Goal: Check status: Check status

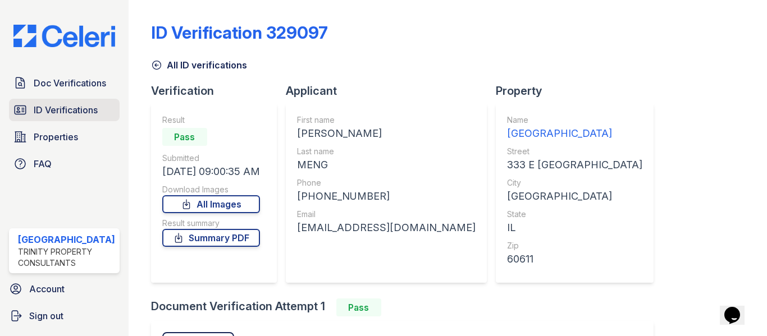
drag, startPoint x: 62, startPoint y: 103, endPoint x: 75, endPoint y: 101, distance: 12.5
click at [62, 103] on span "ID Verifications" at bounding box center [66, 109] width 64 height 13
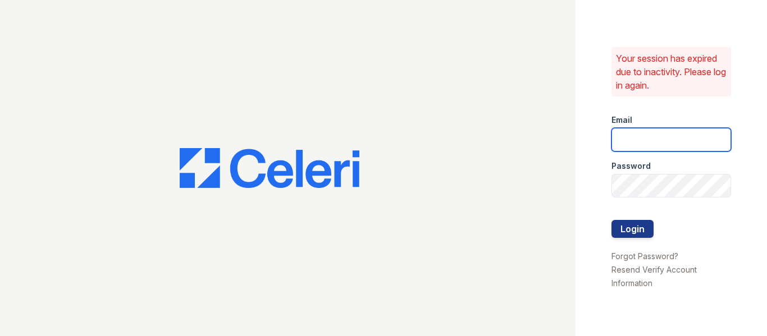
type input "[EMAIL_ADDRESS][DOMAIN_NAME]"
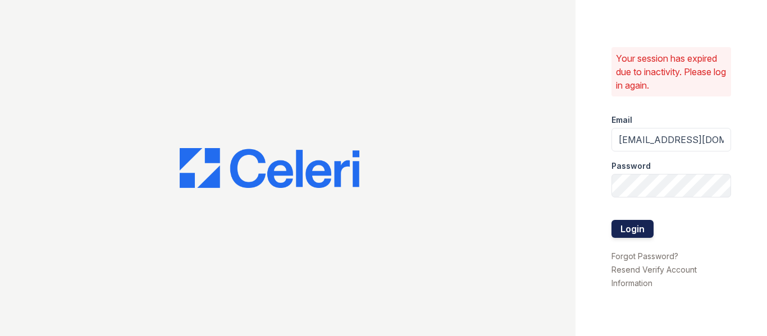
click at [643, 226] on button "Login" at bounding box center [632, 229] width 42 height 18
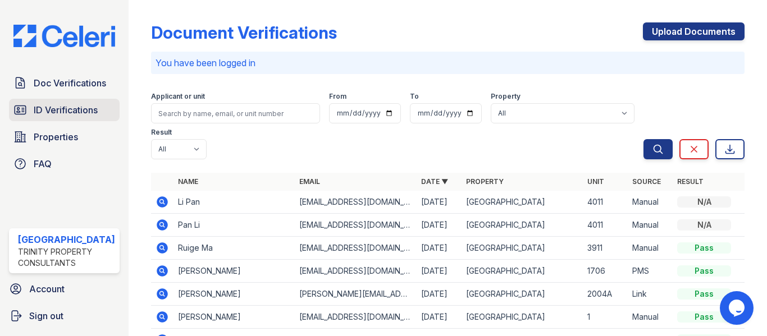
click at [81, 112] on span "ID Verifications" at bounding box center [66, 109] width 64 height 13
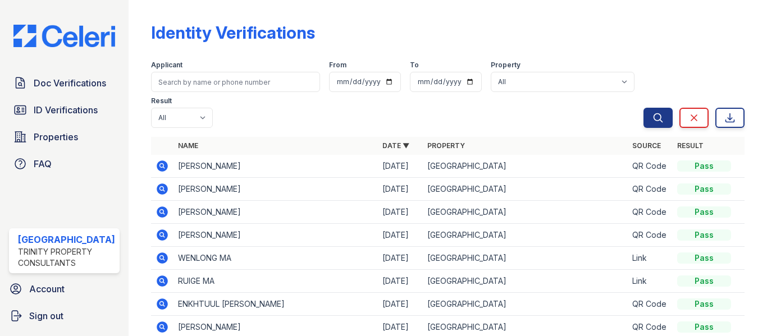
click at [157, 186] on icon at bounding box center [162, 189] width 11 height 11
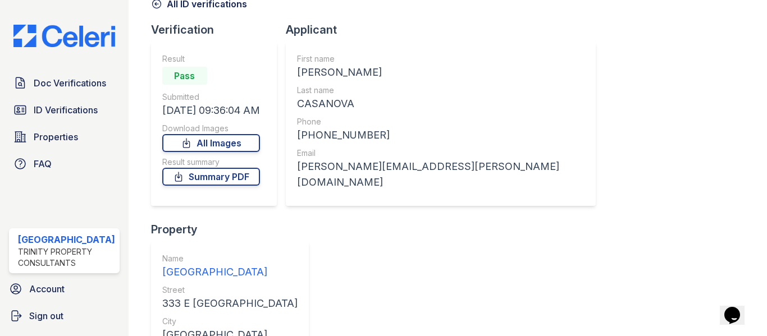
scroll to position [151, 0]
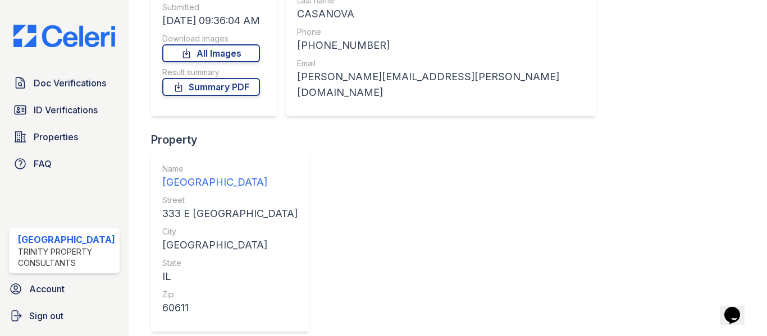
click at [219, 91] on link "Summary PDF" at bounding box center [211, 87] width 98 height 18
